Goal: Information Seeking & Learning: Check status

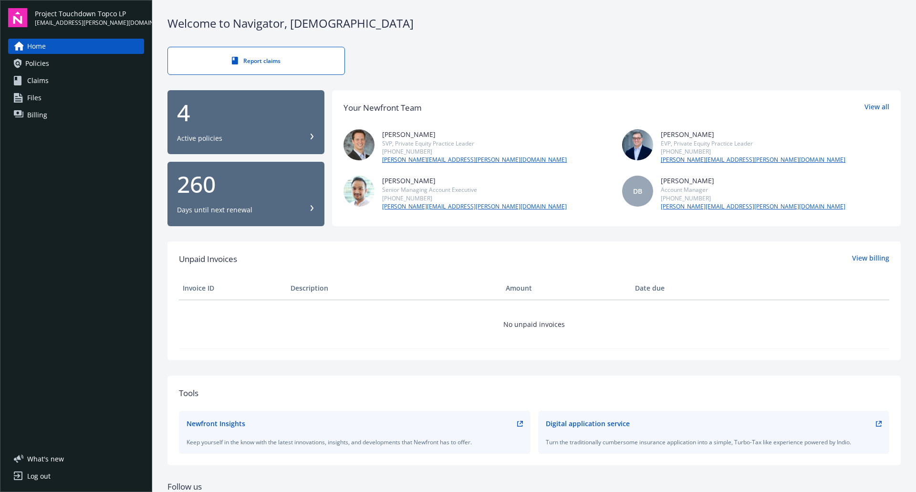
click at [38, 62] on span "Policies" at bounding box center [37, 63] width 24 height 15
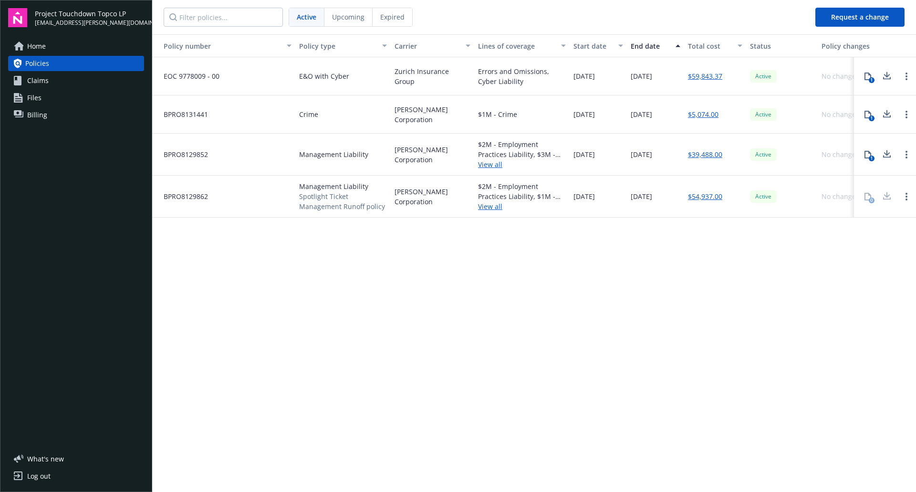
click at [698, 256] on div "Policy number Policy type Carrier Lines of coverage Start date End date Total c…" at bounding box center [534, 262] width 764 height 456
